Goal: Navigation & Orientation: Find specific page/section

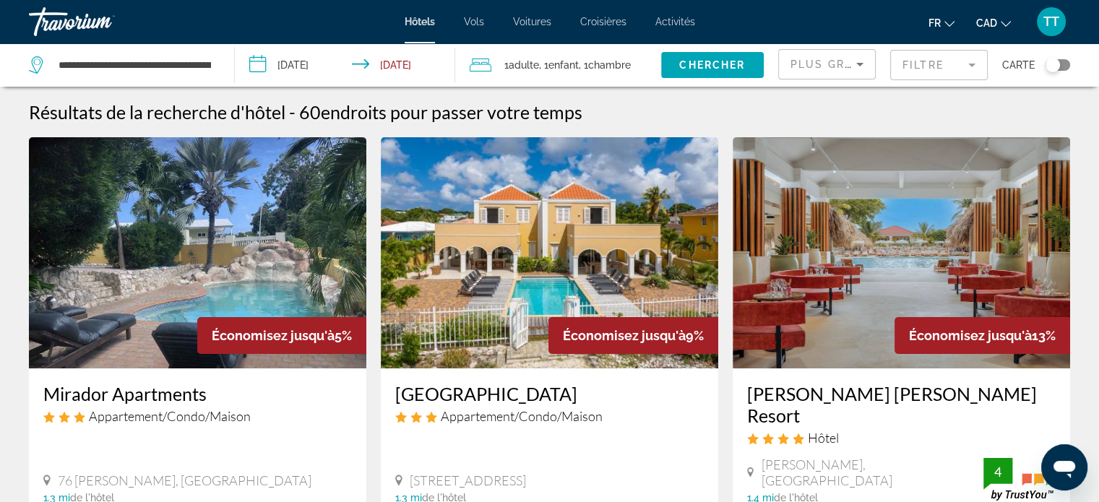
click at [663, 21] on span "Activités" at bounding box center [675, 22] width 40 height 12
